Goal: Task Accomplishment & Management: Use online tool/utility

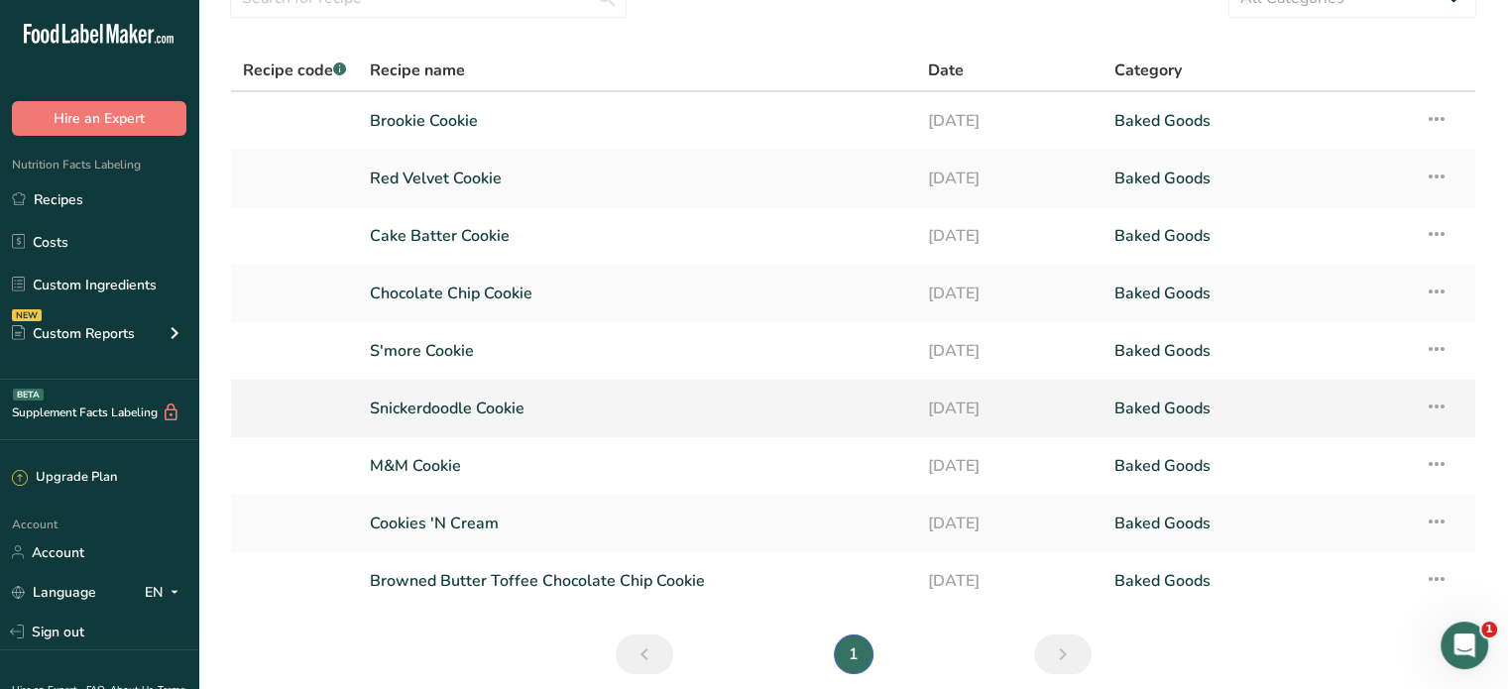
scroll to position [103, 0]
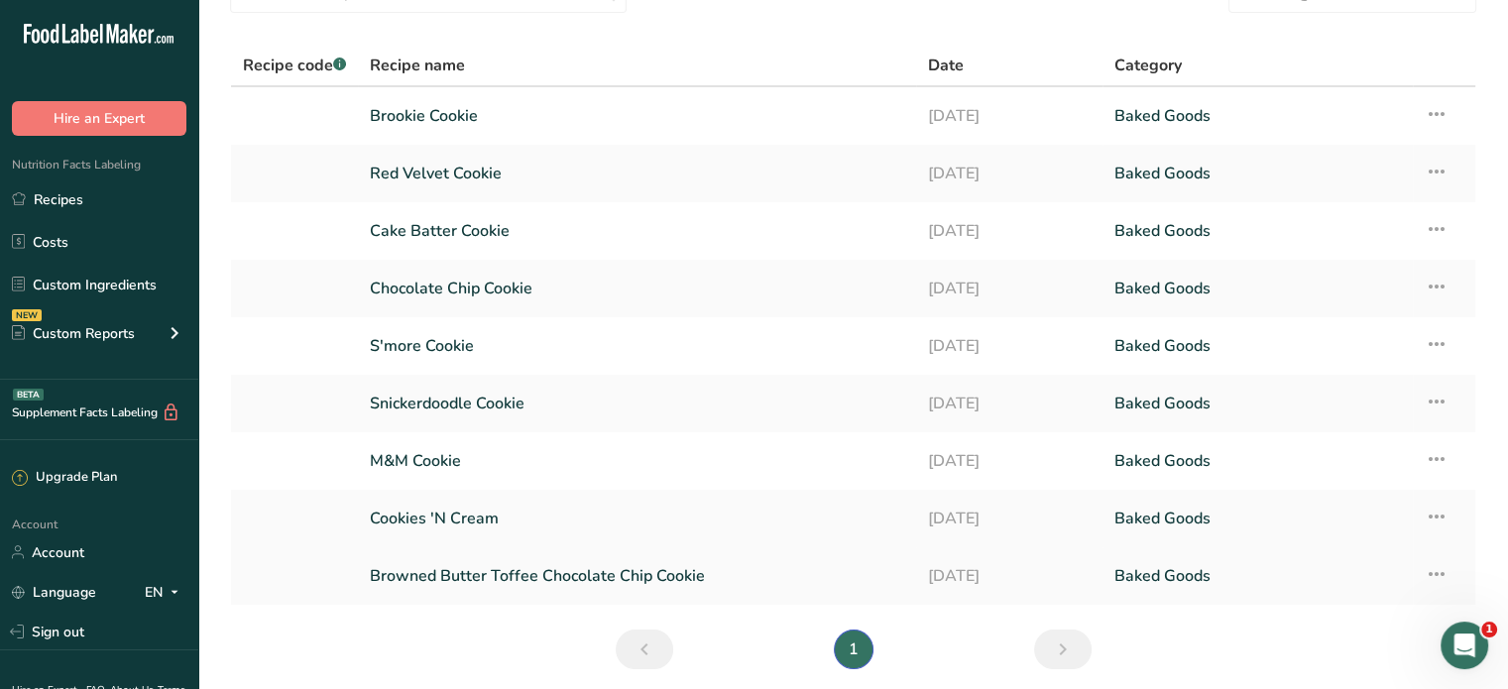
click at [514, 576] on link "Browned Butter Toffee Chocolate Chip Cookie" at bounding box center [637, 576] width 534 height 42
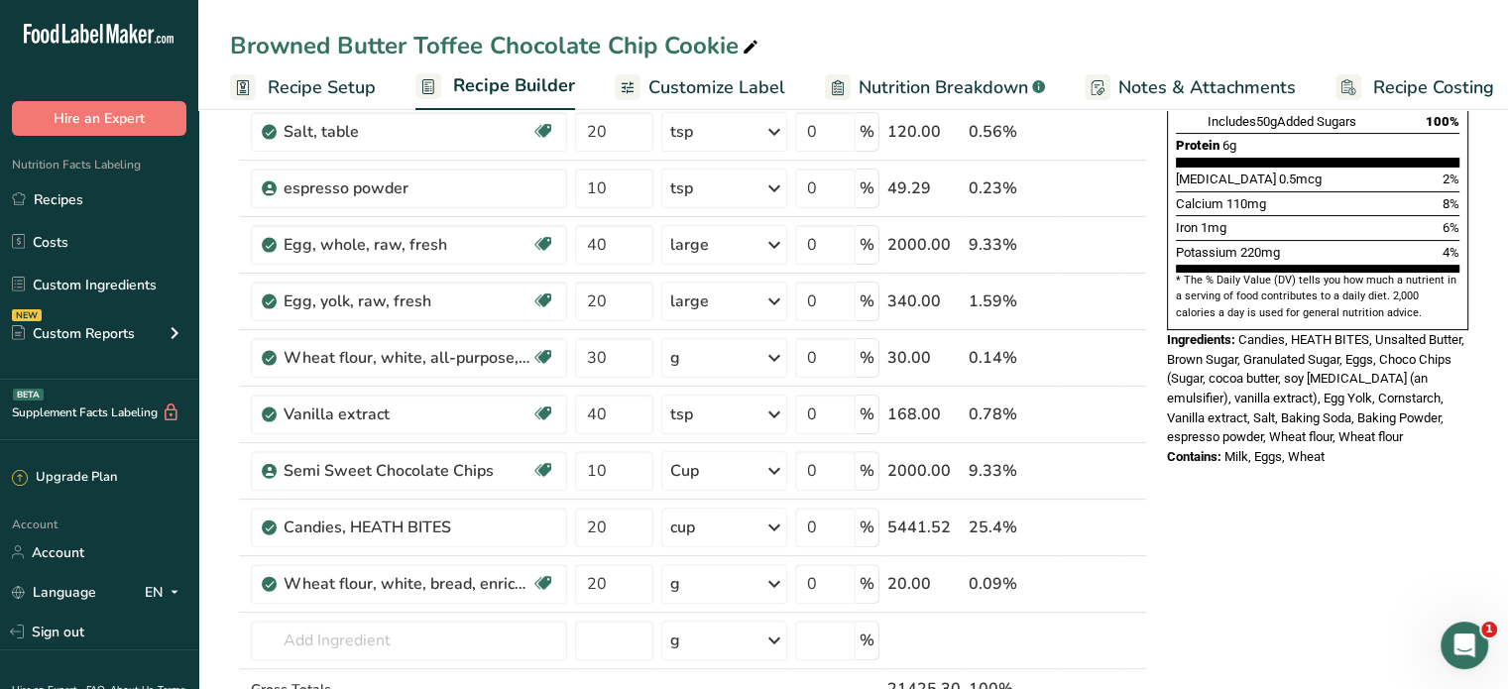
scroll to position [492, 0]
click at [309, 82] on span "Recipe Setup" at bounding box center [322, 87] width 108 height 27
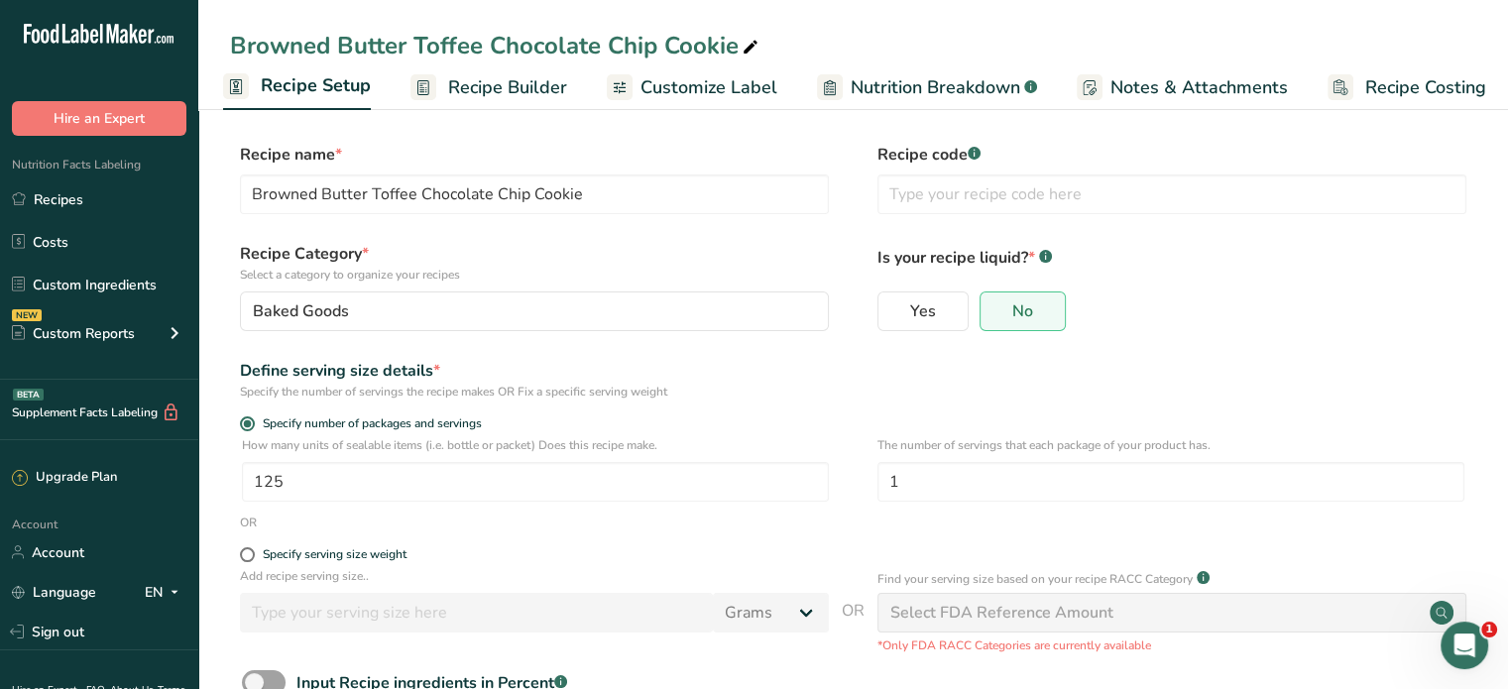
click at [470, 87] on span "Recipe Builder" at bounding box center [507, 87] width 119 height 27
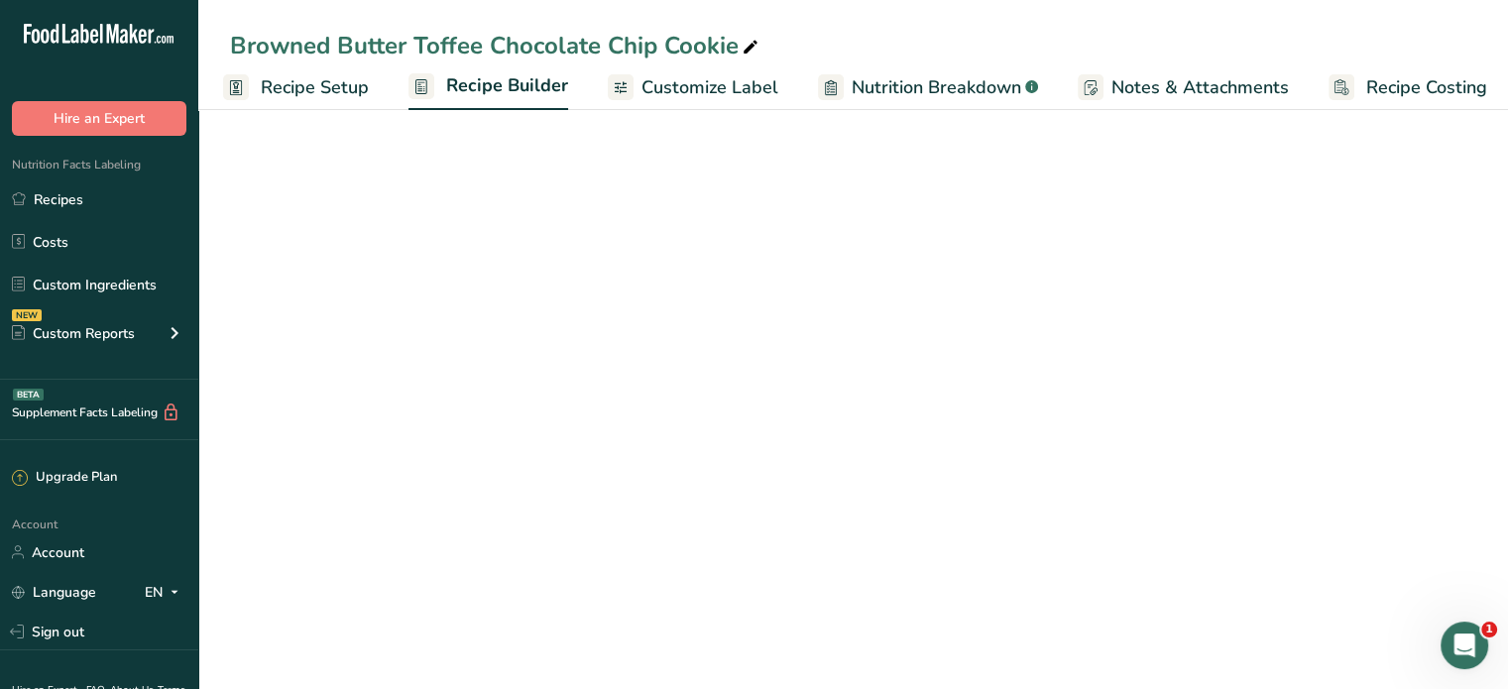
scroll to position [0, 17]
